Goal: Task Accomplishment & Management: Complete application form

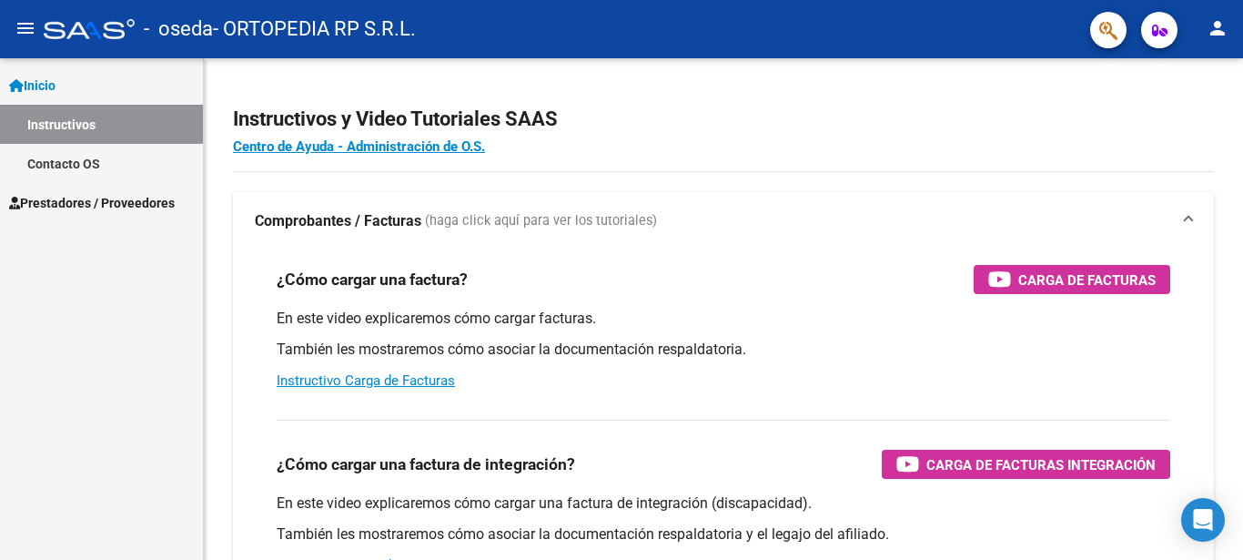
click at [148, 197] on span "Prestadores / Proveedores" at bounding box center [92, 203] width 166 height 20
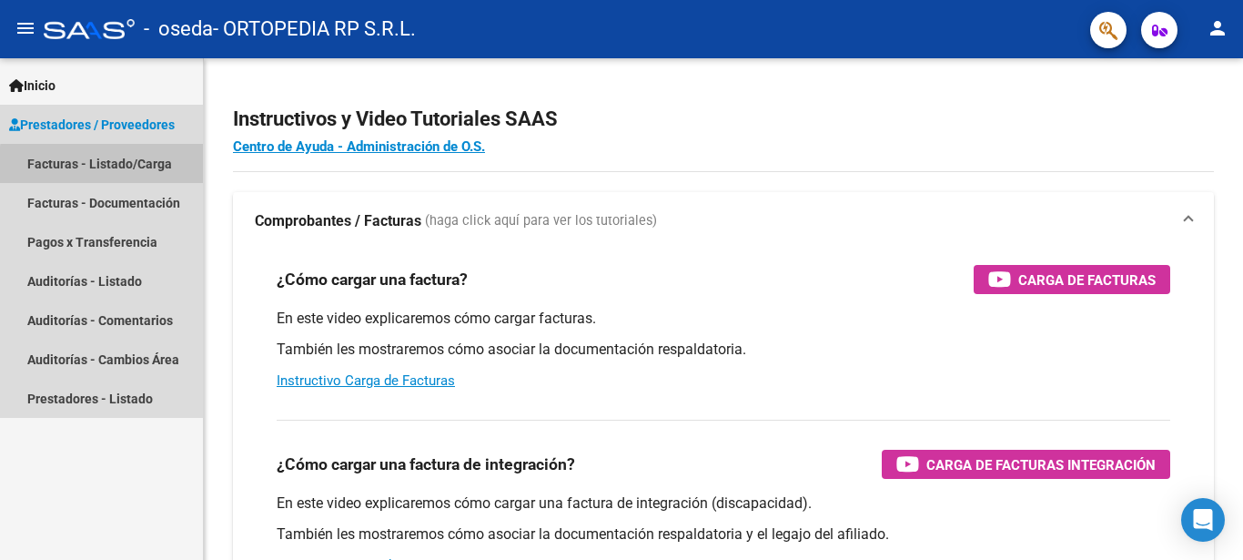
click at [106, 166] on link "Facturas - Listado/Carga" at bounding box center [101, 163] width 203 height 39
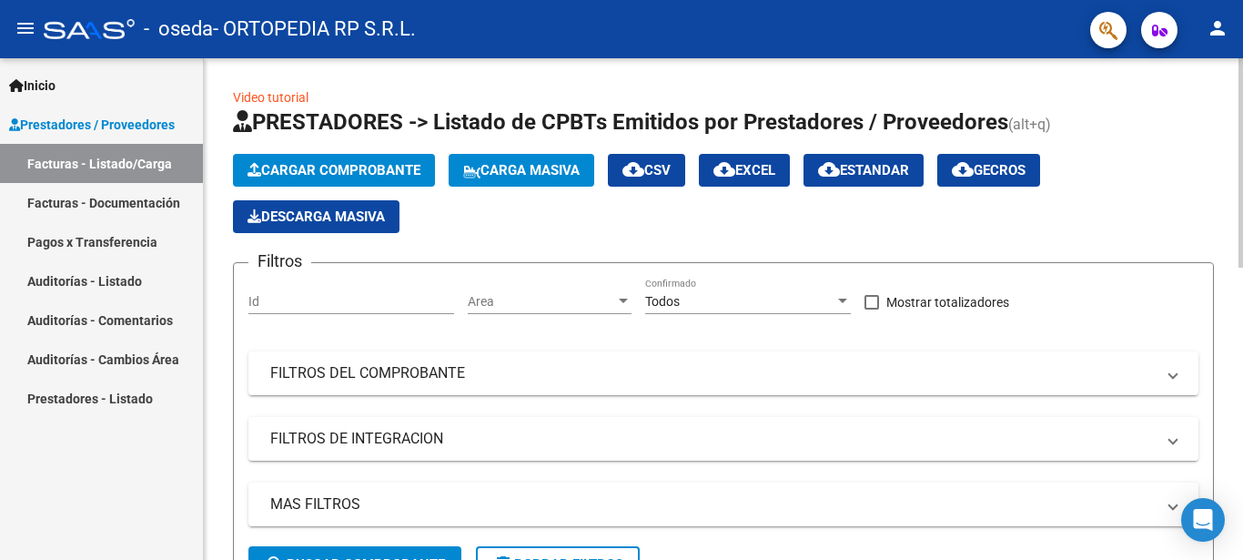
click at [409, 171] on span "Cargar Comprobante" at bounding box center [333, 170] width 173 height 16
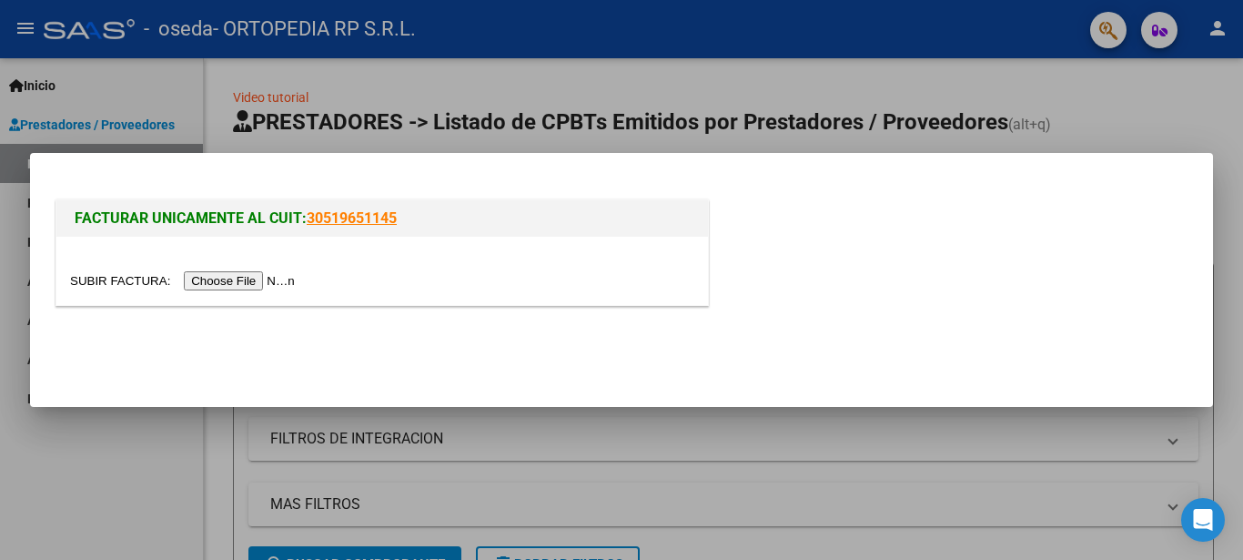
click at [113, 283] on input "file" at bounding box center [185, 280] width 230 height 19
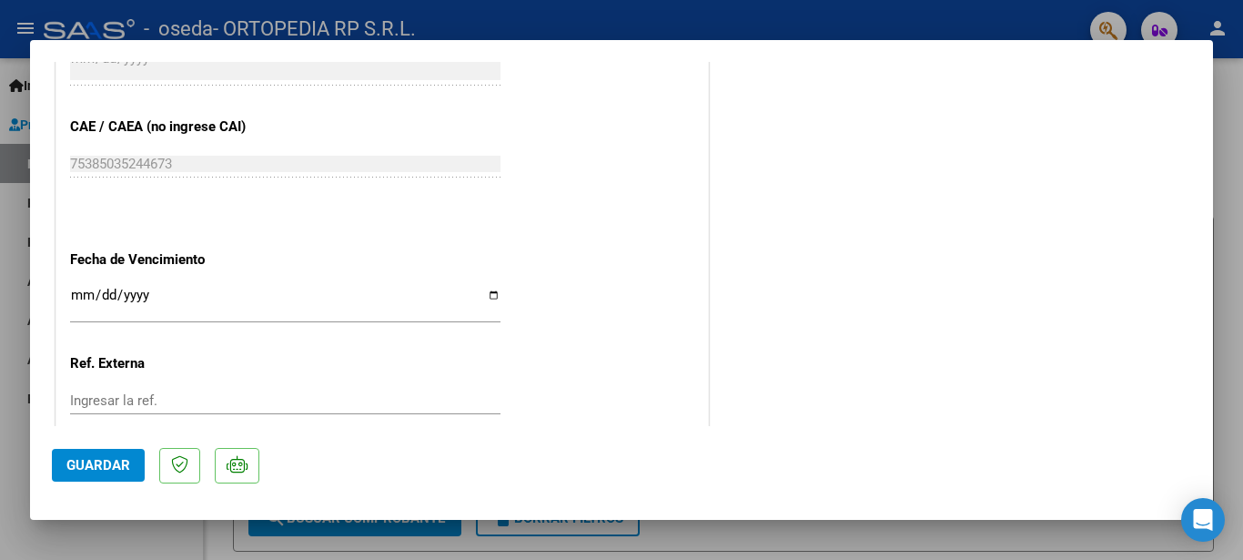
scroll to position [983, 0]
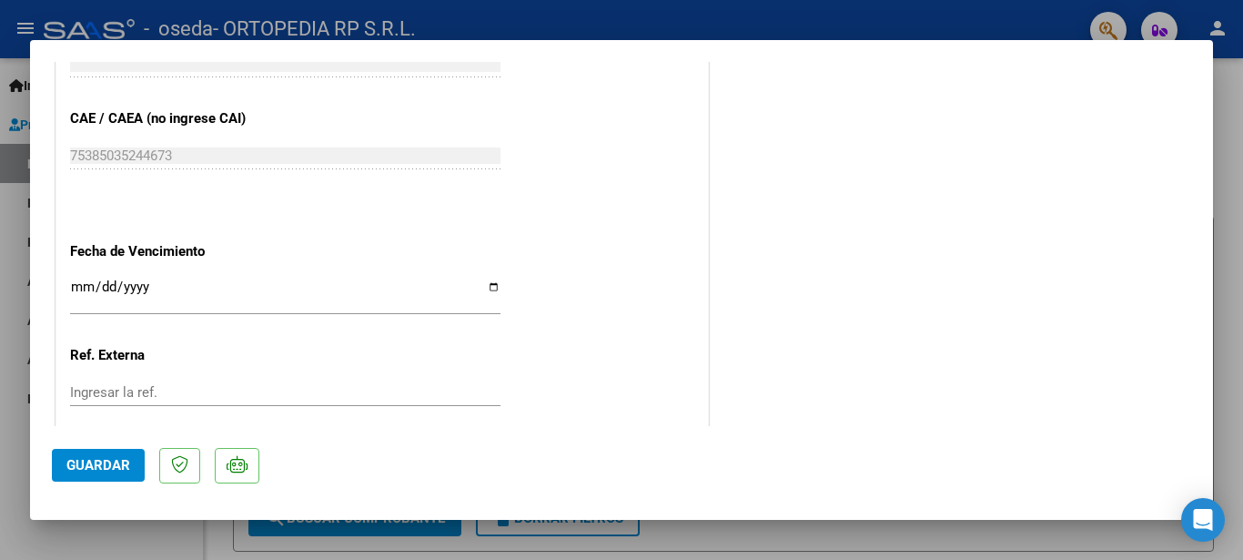
click at [489, 279] on input "Ingresar la fecha" at bounding box center [285, 293] width 430 height 29
type input "[DATE]"
click at [145, 378] on div "Ingresar la ref." at bounding box center [285, 391] width 430 height 27
drag, startPoint x: 449, startPoint y: 268, endPoint x: 1060, endPoint y: 155, distance: 621.9
click at [458, 275] on div "[DATE] Ingresar la fecha" at bounding box center [285, 294] width 430 height 39
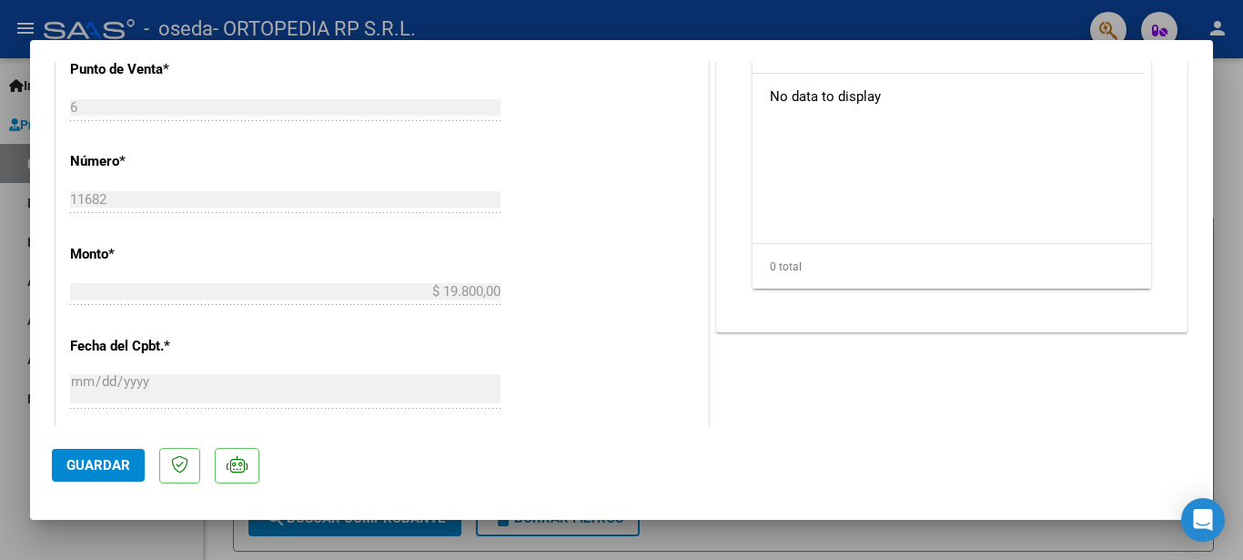
scroll to position [320, 0]
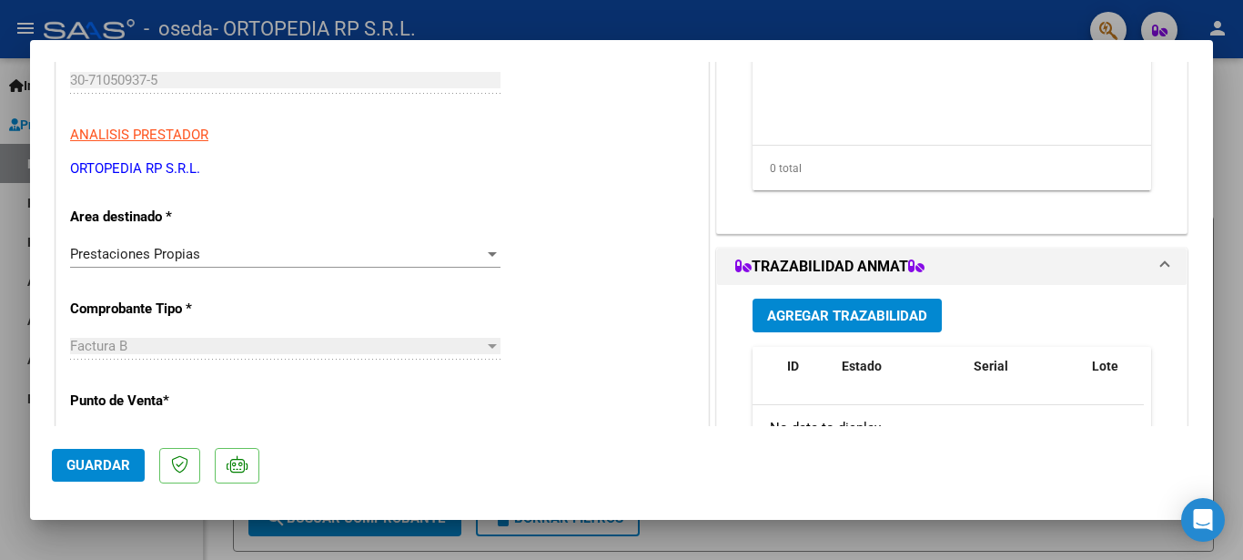
click at [122, 462] on span "Guardar" at bounding box center [98, 465] width 64 height 16
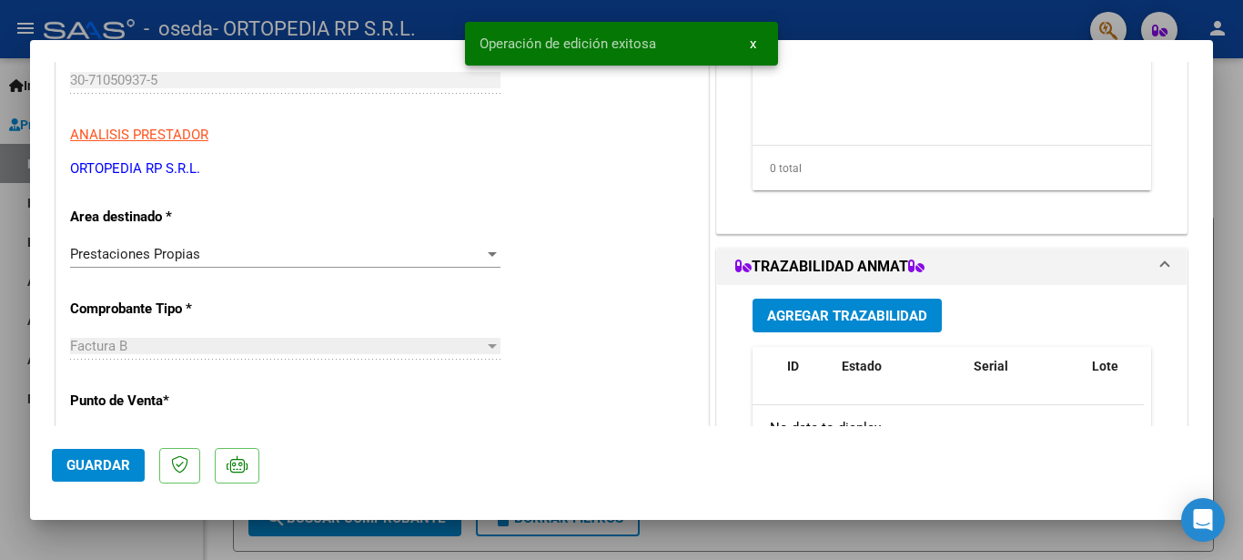
scroll to position [0, 0]
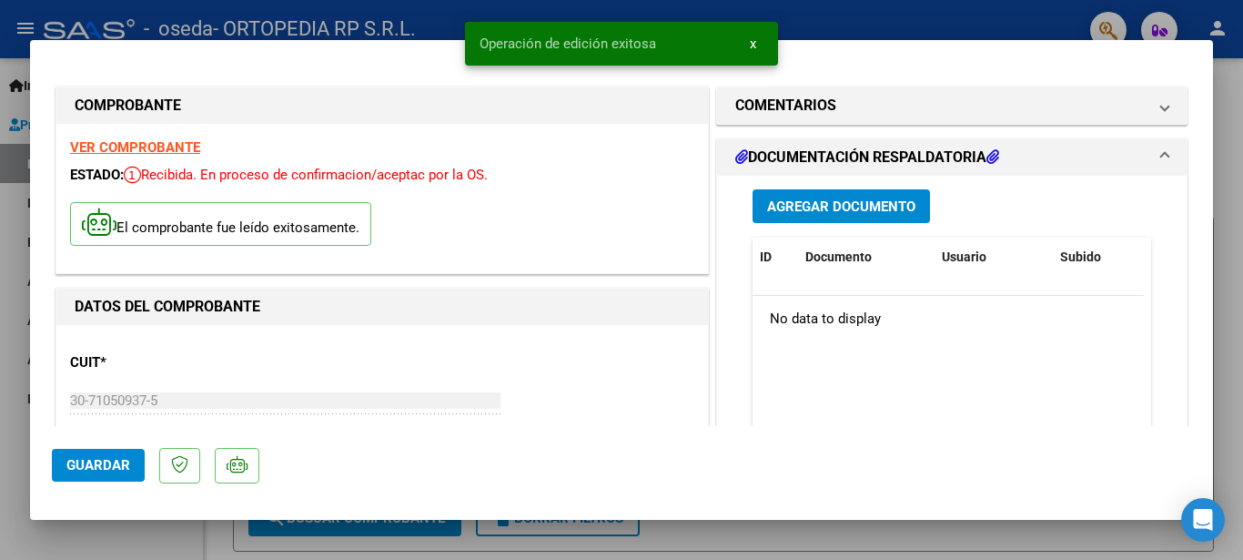
click at [842, 194] on button "Agregar Documento" at bounding box center [840, 206] width 177 height 34
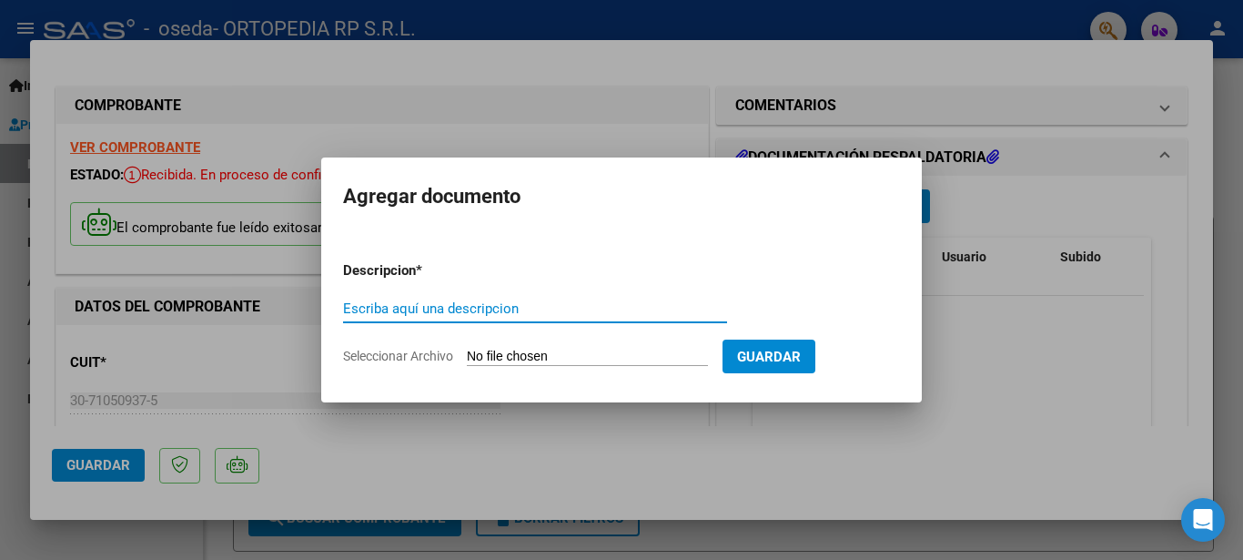
click at [530, 348] on input "Seleccionar Archivo" at bounding box center [587, 356] width 241 height 17
type input "C:\fakepath\20250922074628384.pdf"
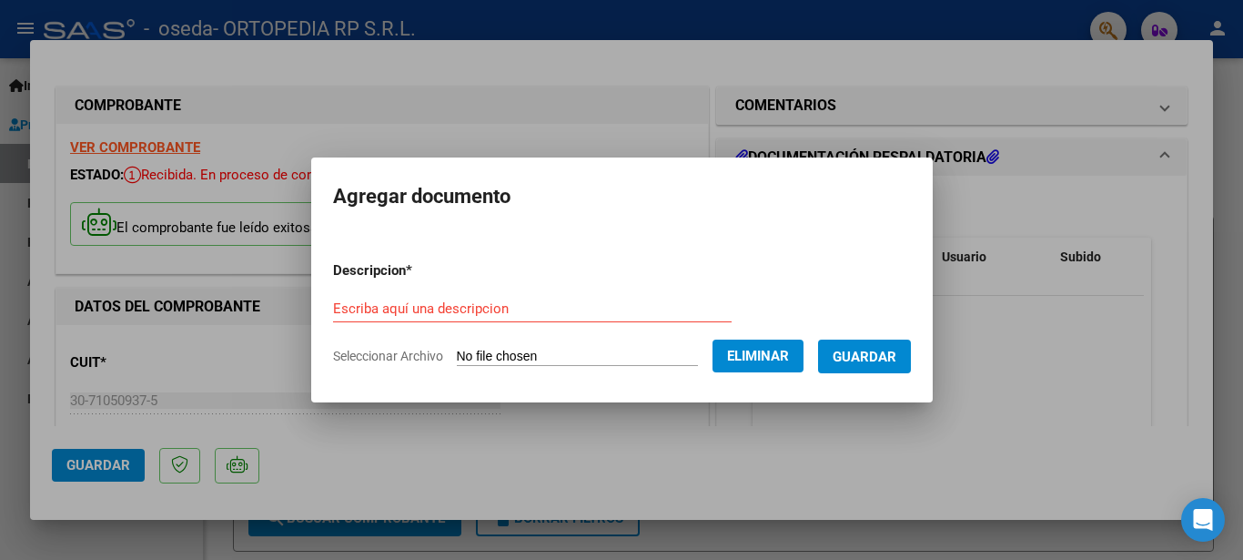
click at [542, 300] on input "Escriba aquí una descripcion" at bounding box center [532, 308] width 399 height 16
type input "FACT B 0000600011682 AFIL MARINO VIALE DAMERIS"
click at [847, 356] on span "Guardar" at bounding box center [865, 356] width 64 height 16
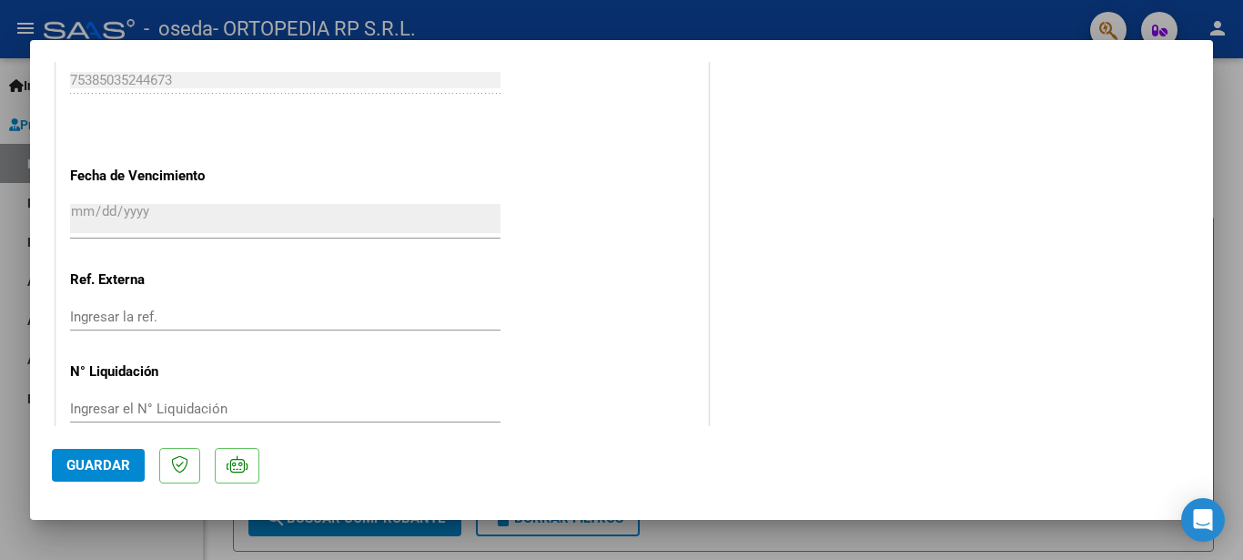
scroll to position [1067, 0]
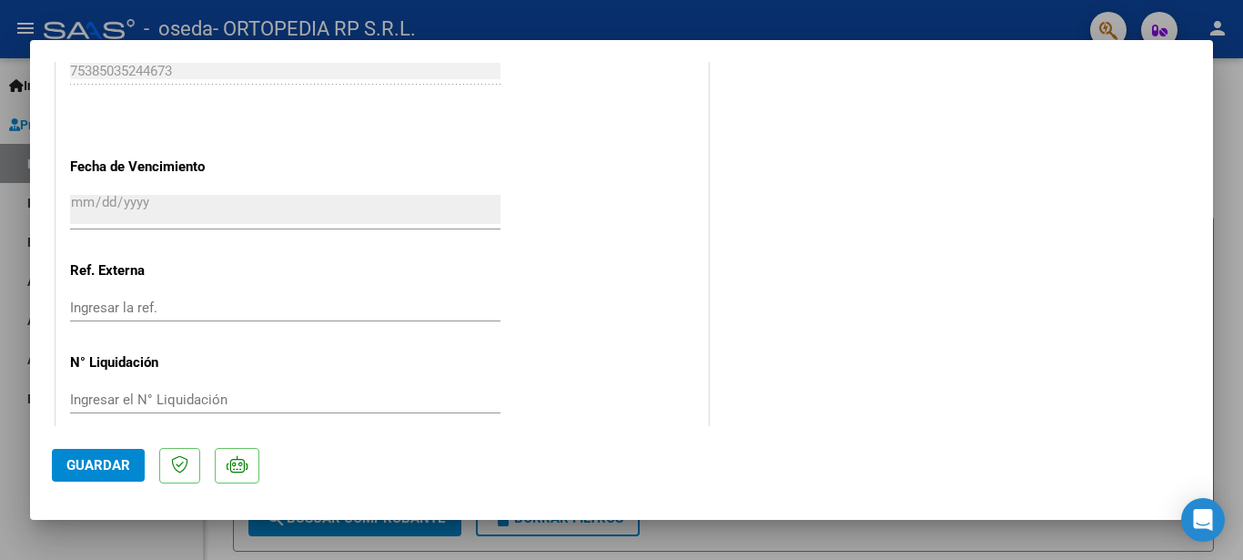
click at [121, 471] on span "Guardar" at bounding box center [98, 465] width 64 height 16
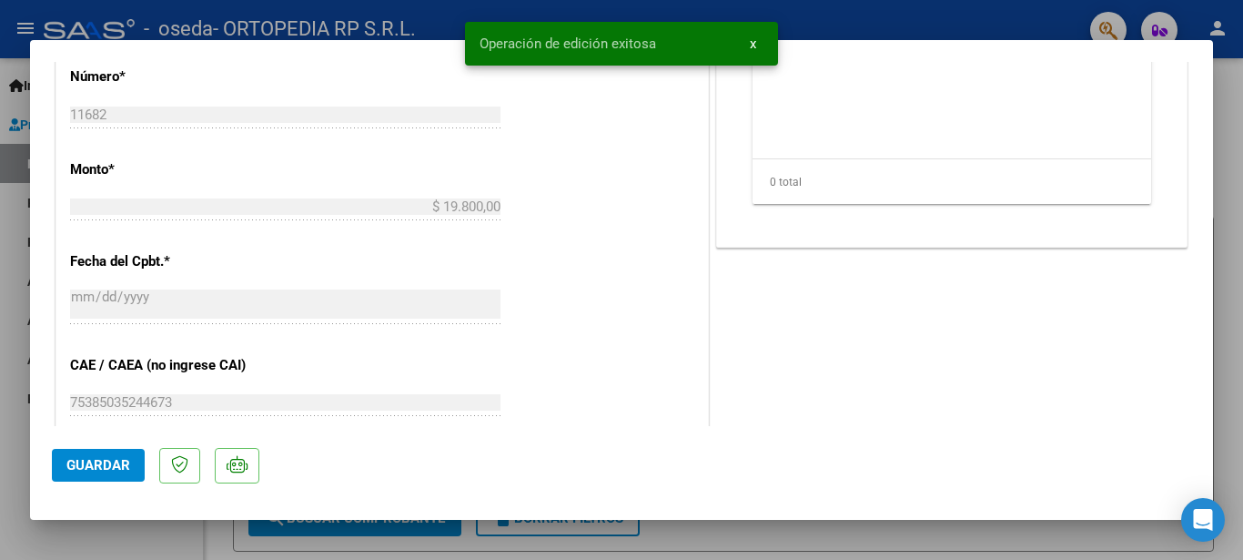
scroll to position [405, 0]
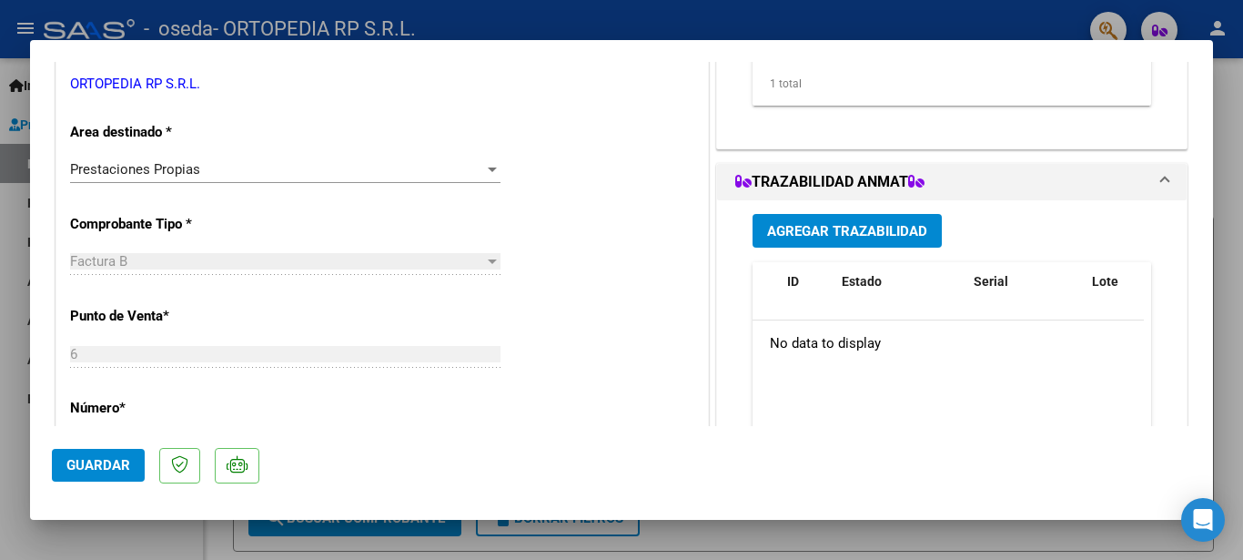
click at [1196, 95] on mat-dialog-content "COMPROBANTE VER COMPROBANTE ESTADO: Recibida. En proceso de confirmacion/acepta…" at bounding box center [621, 244] width 1183 height 364
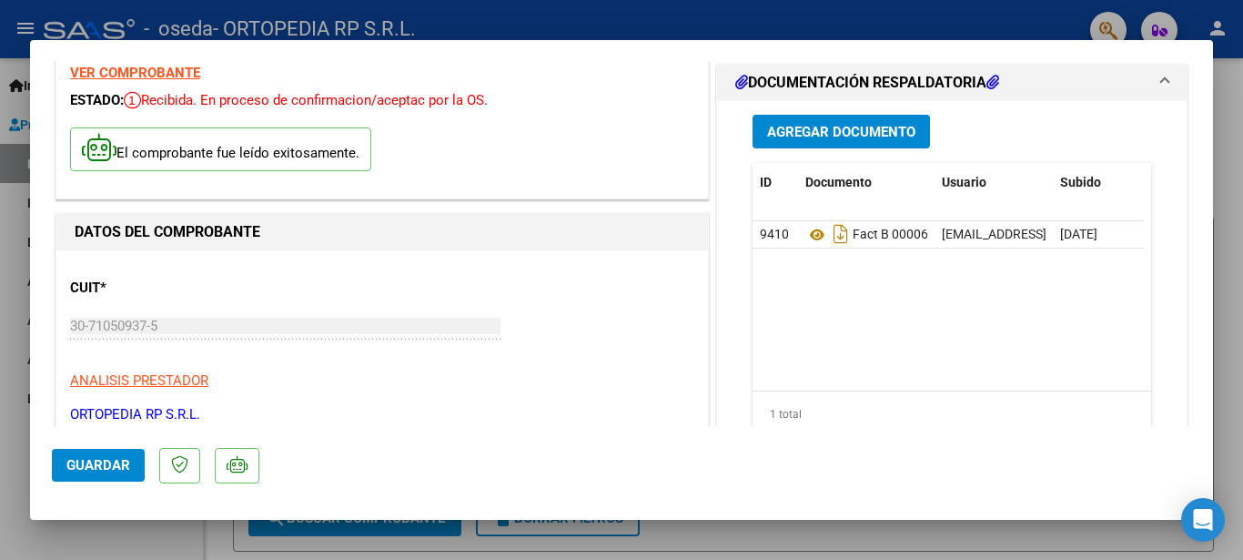
scroll to position [406, 0]
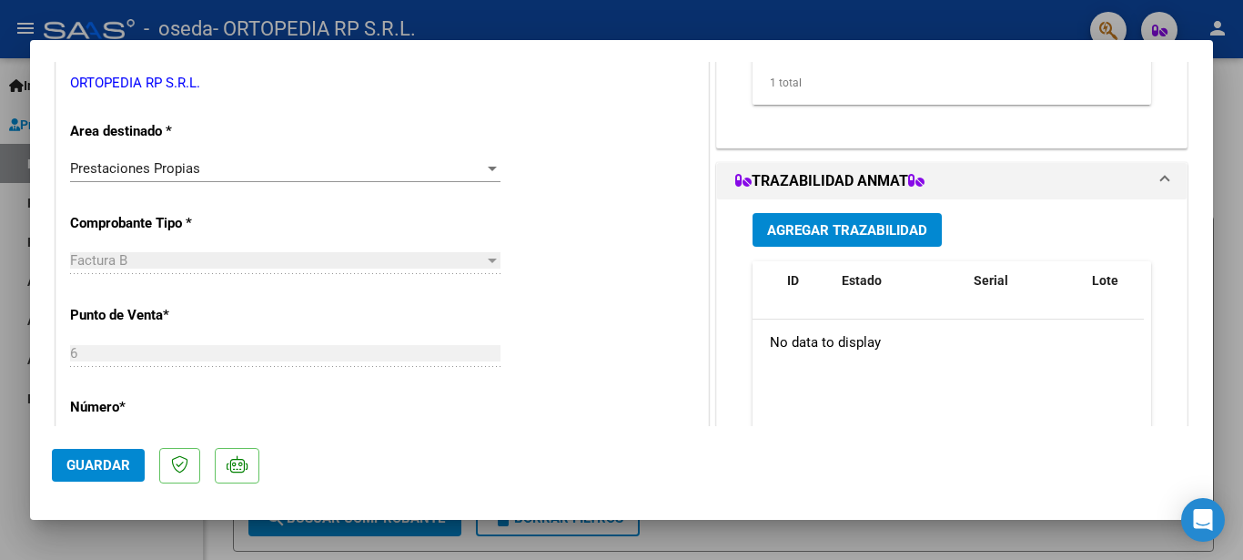
click at [736, 529] on div at bounding box center [621, 280] width 1243 height 560
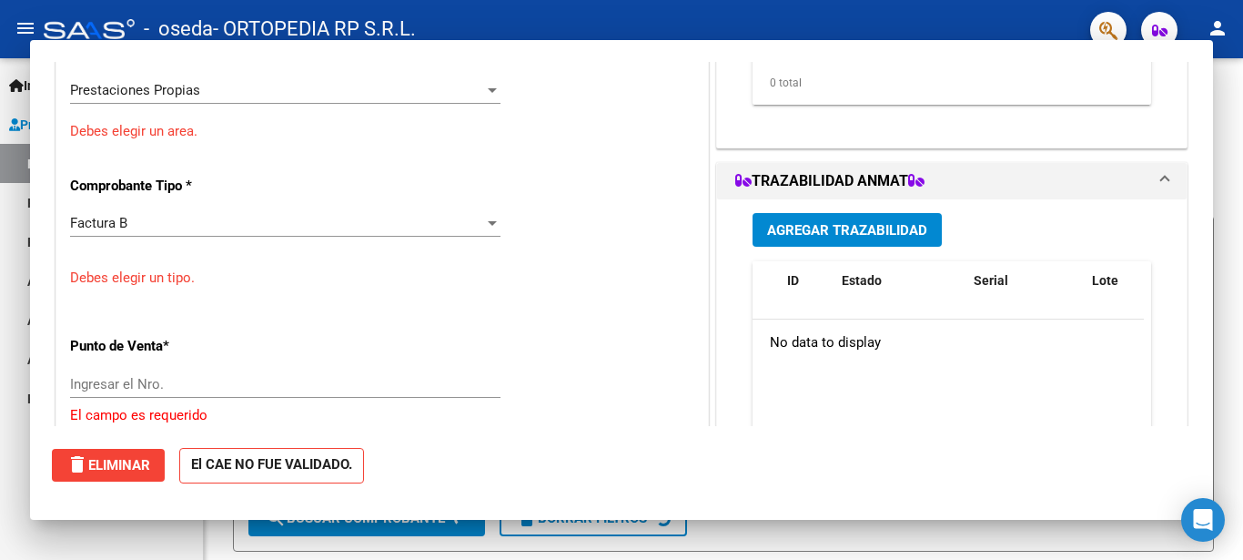
scroll to position [0, 0]
